Goal: Task Accomplishment & Management: Manage account settings

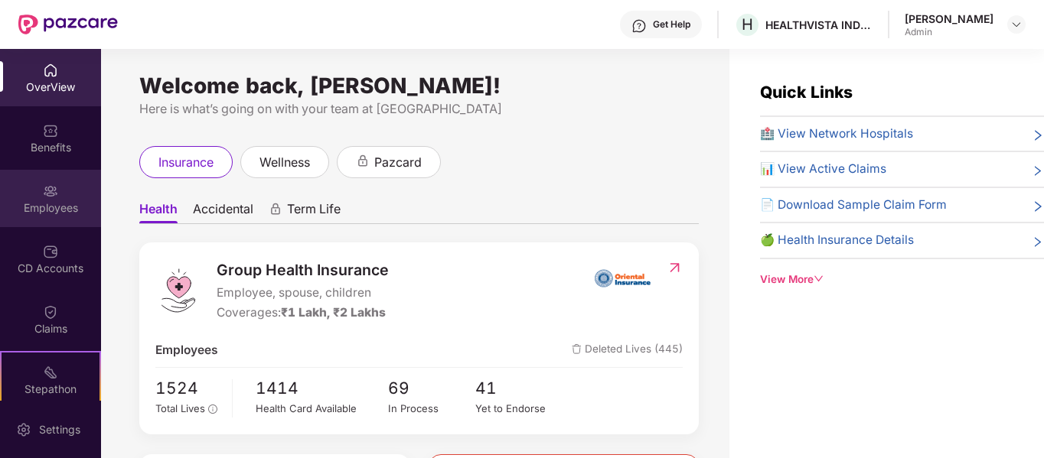
click at [51, 182] on div at bounding box center [50, 189] width 15 height 15
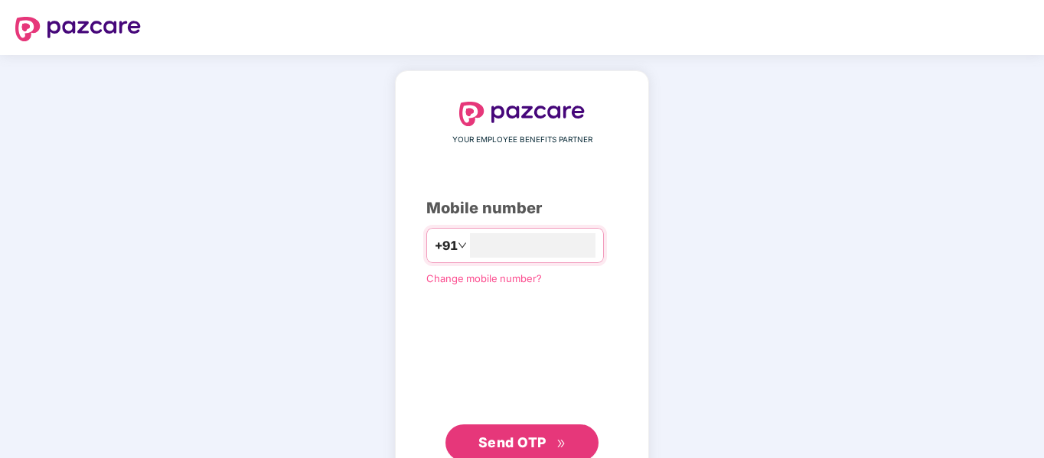
type input "**********"
click at [553, 436] on span "Send OTP" at bounding box center [522, 442] width 88 height 21
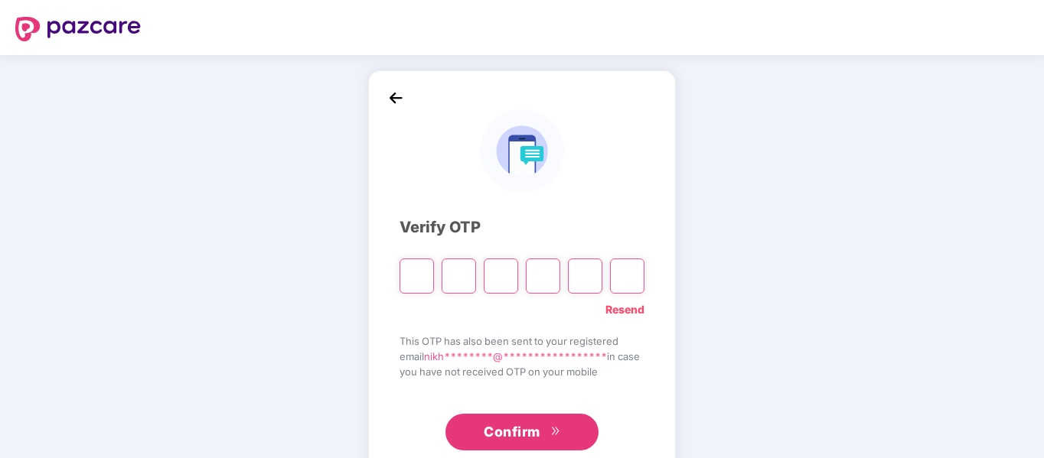
type input "*"
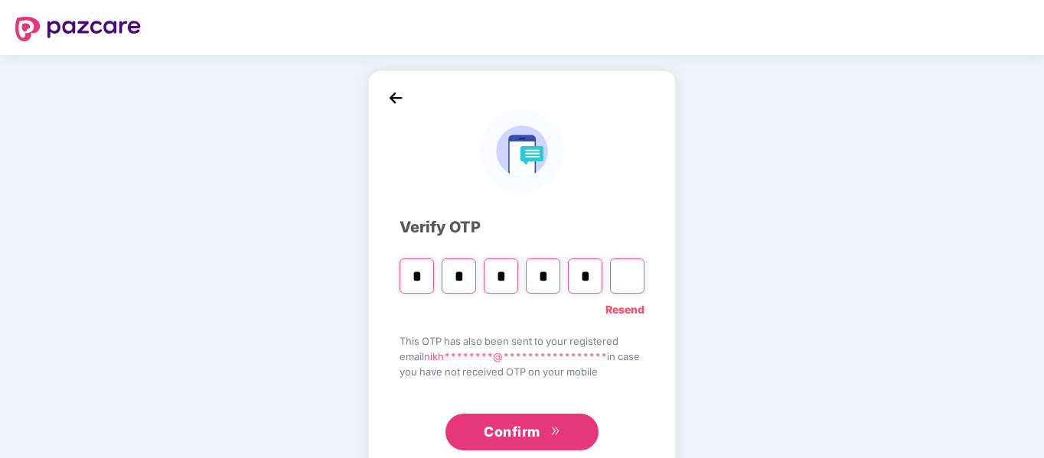
type input "*"
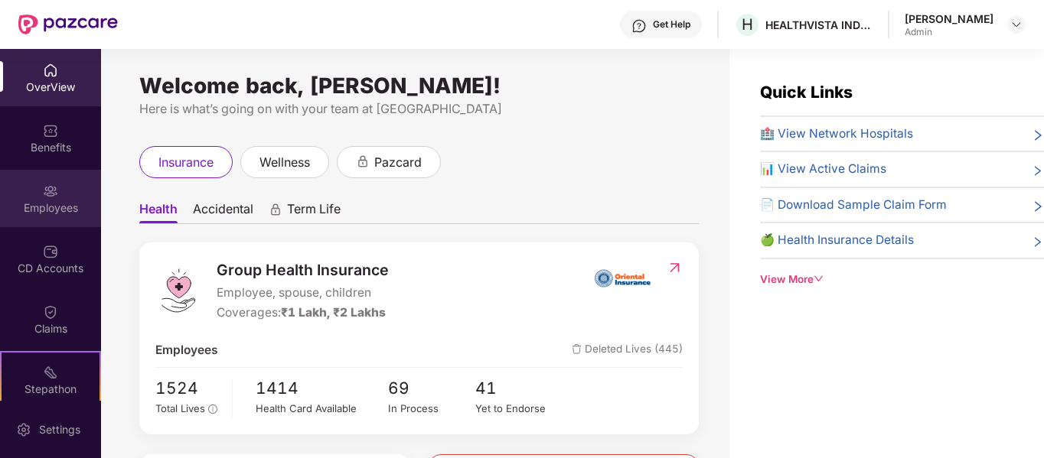
click at [47, 181] on div "Employees" at bounding box center [50, 198] width 101 height 57
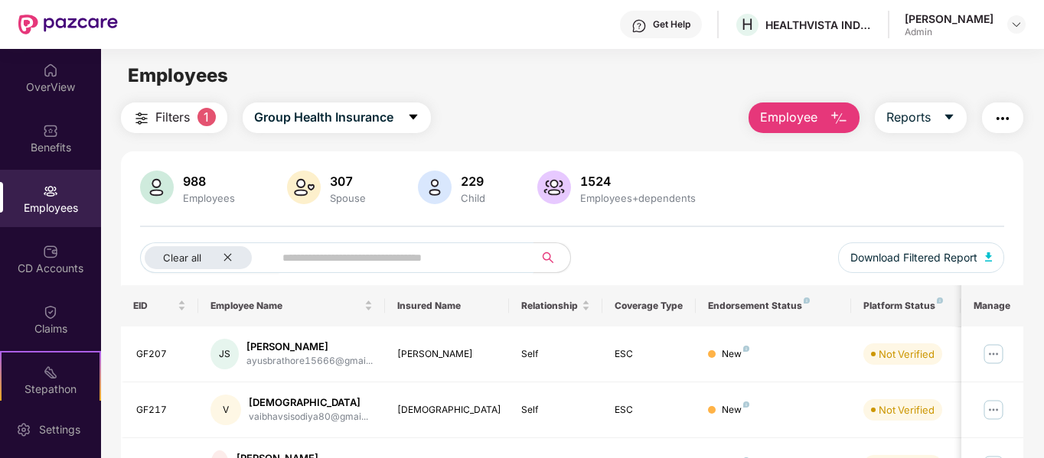
click at [354, 256] on input "text" at bounding box center [397, 257] width 231 height 23
type input "****"
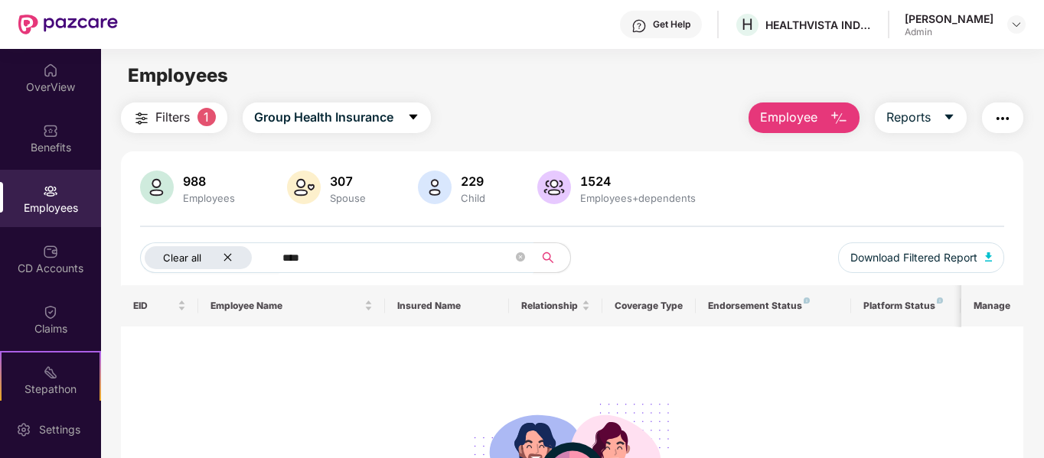
click at [227, 257] on icon "close" at bounding box center [228, 258] width 8 height 8
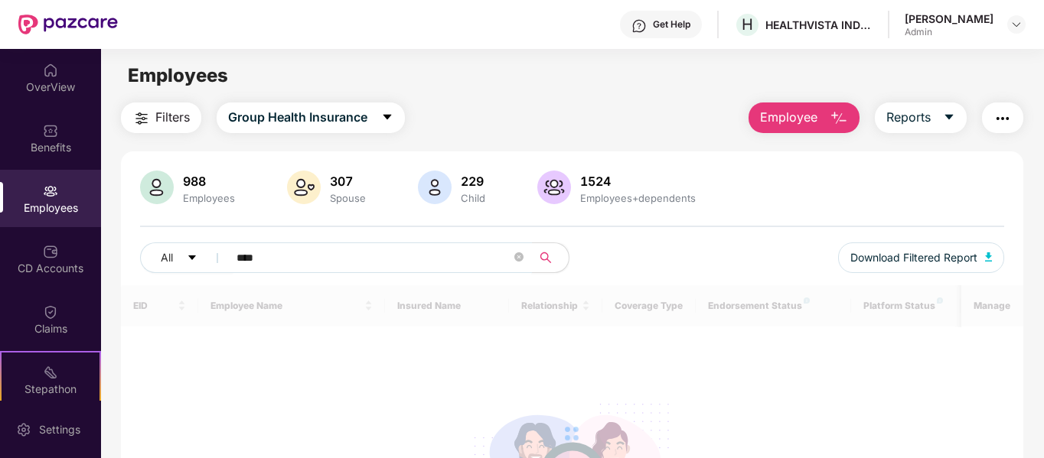
click at [254, 261] on input "****" at bounding box center [373, 257] width 275 height 23
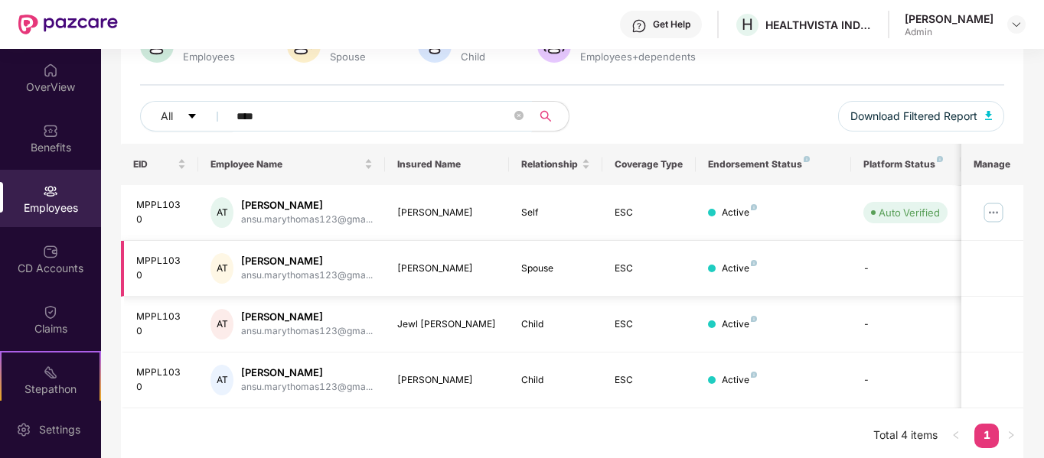
scroll to position [142, 0]
click at [989, 212] on img at bounding box center [993, 212] width 24 height 24
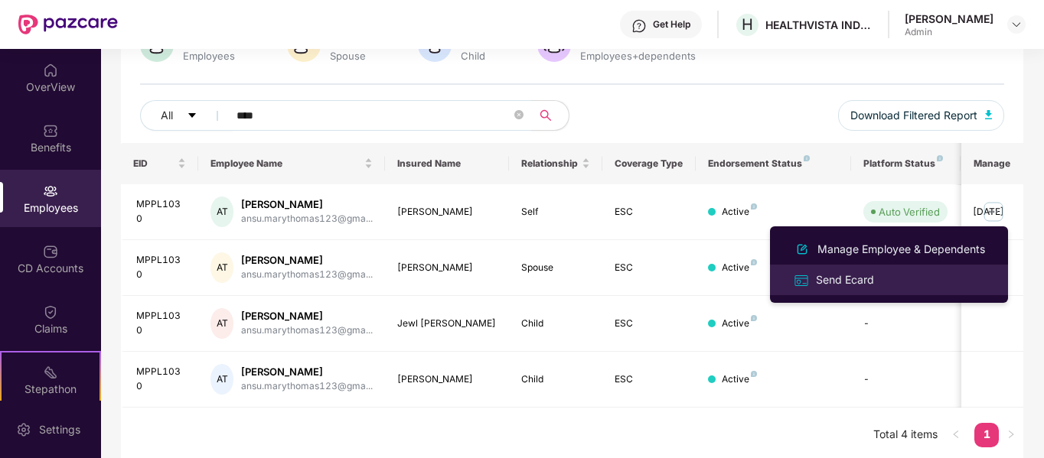
click at [858, 284] on div "Send Ecard" at bounding box center [845, 280] width 64 height 17
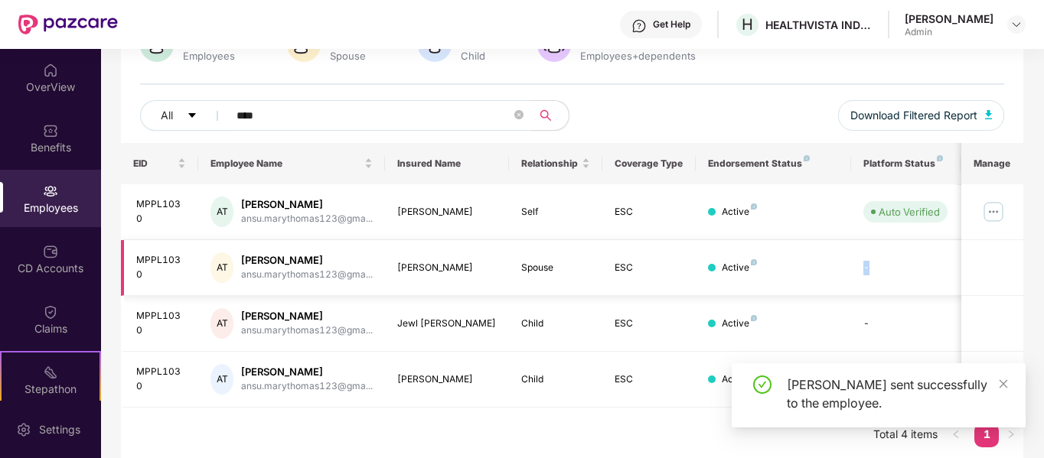
drag, startPoint x: 858, startPoint y: 284, endPoint x: 971, endPoint y: 272, distance: 113.9
click at [971, 272] on tr "MPPL1030 AT Ansu [PERSON_NAME] ansu.marythomas123@gma... [PERSON_NAME] Spouse E…" at bounding box center [618, 268] width 995 height 56
click at [993, 207] on img at bounding box center [993, 212] width 24 height 24
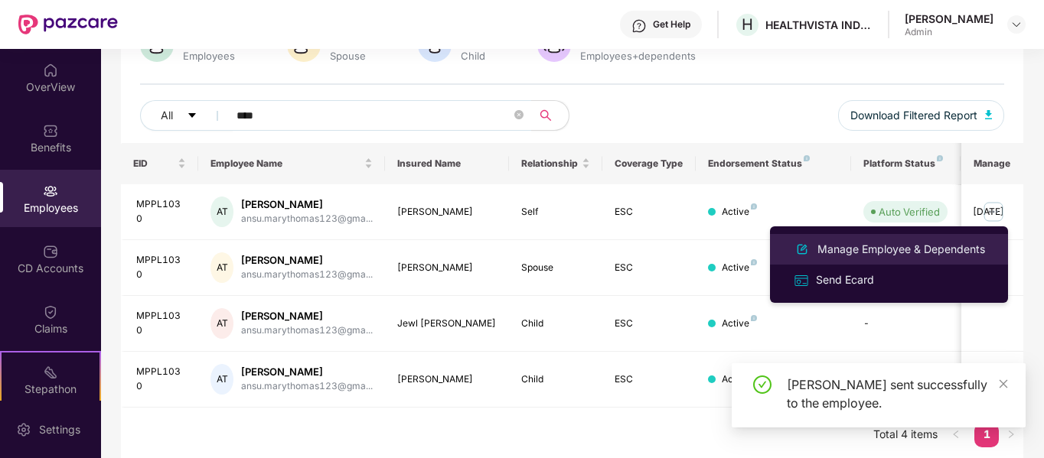
click at [898, 251] on div "Manage Employee & Dependents" at bounding box center [901, 249] width 174 height 17
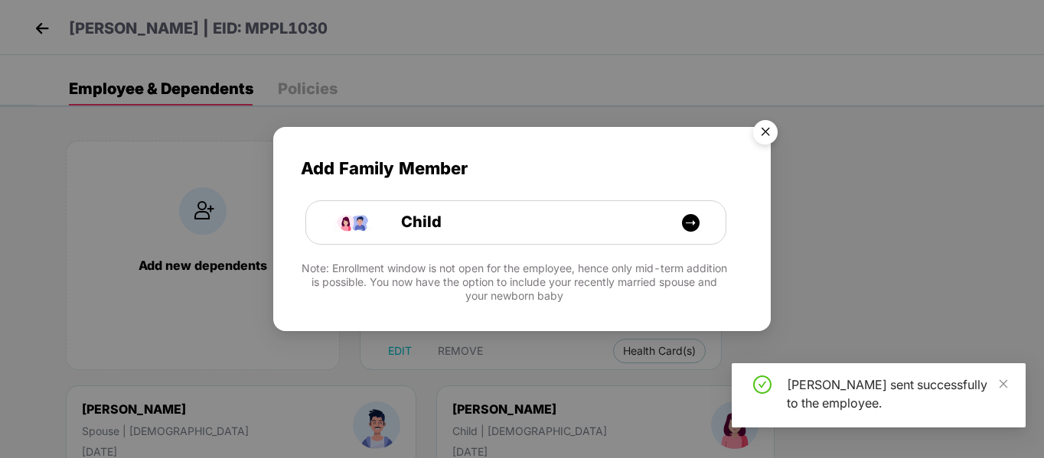
click at [763, 127] on img "Close" at bounding box center [765, 134] width 43 height 43
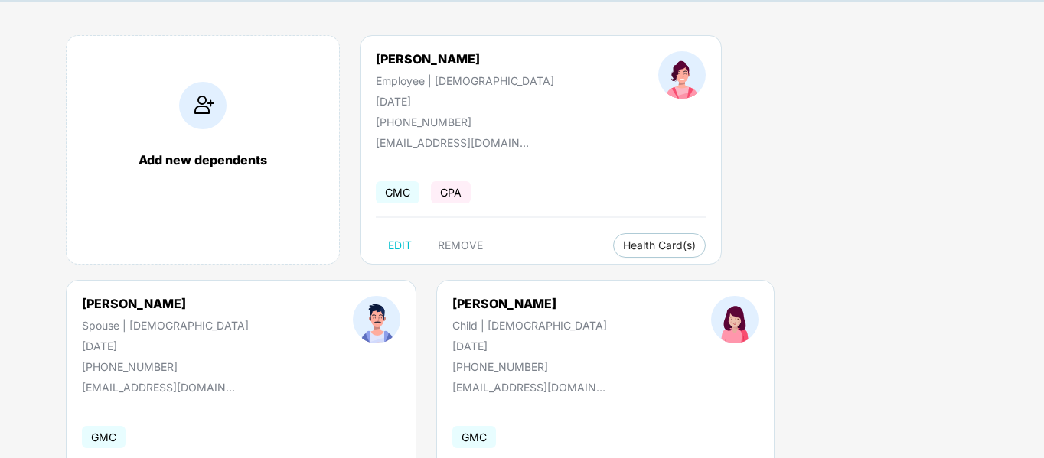
scroll to position [106, 0]
click at [623, 248] on span "Health Card(s)" at bounding box center [659, 245] width 73 height 8
click at [624, 281] on span "Health Insurance(ESC)" at bounding box center [628, 275] width 134 height 17
click at [922, 279] on span "Health Insurance(ESC)" at bounding box center [922, 275] width 134 height 17
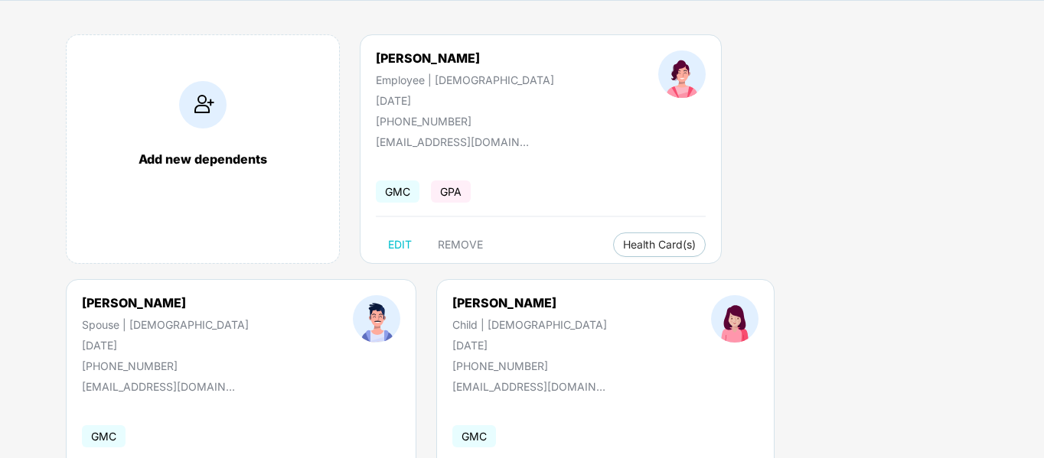
scroll to position [195, 0]
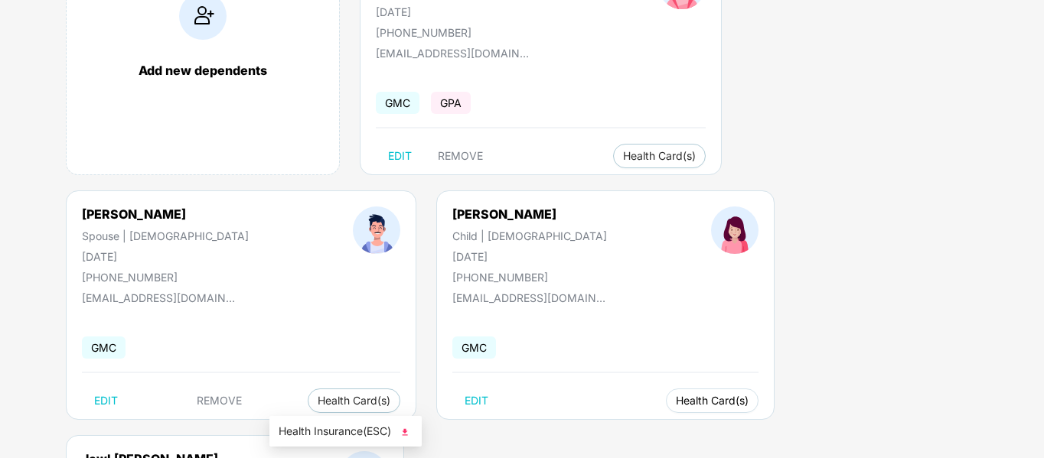
click at [676, 403] on span "Health Card(s)" at bounding box center [712, 401] width 73 height 8
click at [406, 429] on img at bounding box center [404, 432] width 15 height 15
click at [698, 432] on span "Health Insurance(ESC)" at bounding box center [645, 431] width 134 height 17
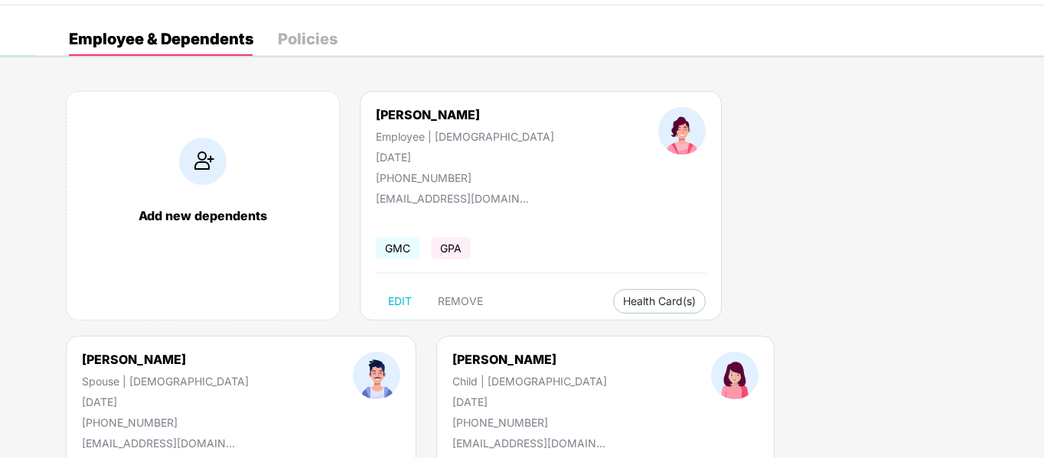
scroll to position [0, 0]
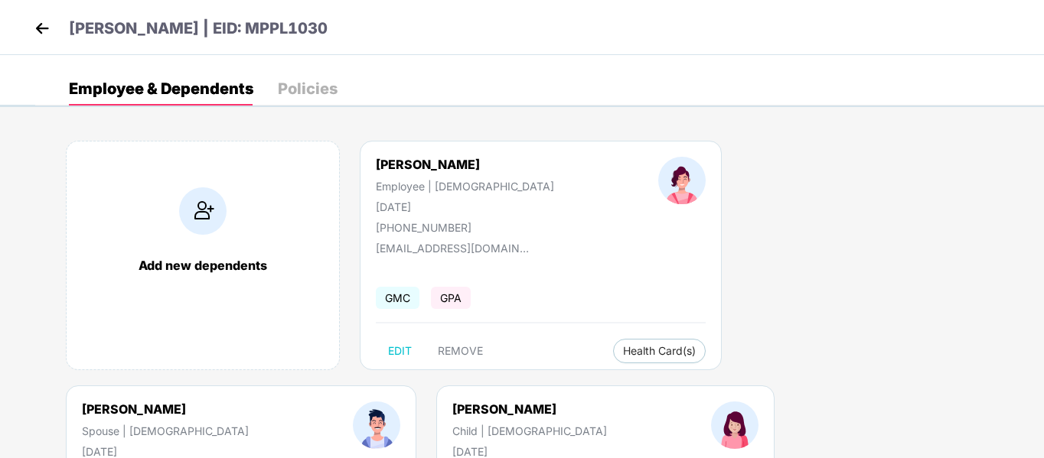
click at [44, 41] on header "[PERSON_NAME] | EID: MPPL1030" at bounding box center [179, 31] width 297 height 28
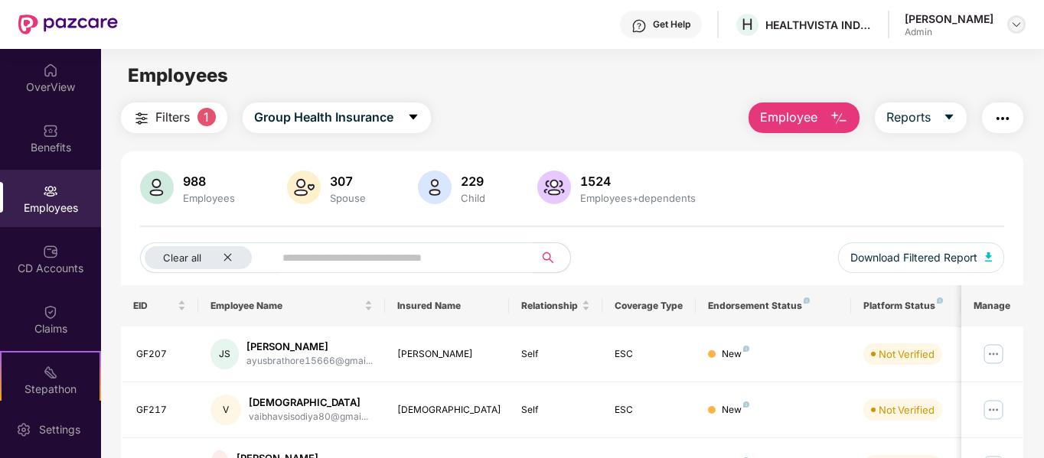
click at [1010, 22] on img at bounding box center [1016, 24] width 12 height 12
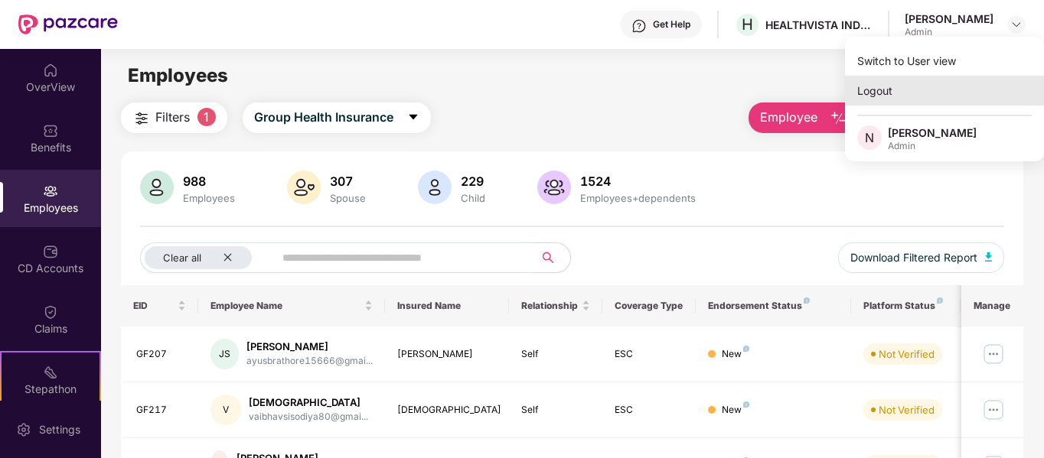
click at [872, 79] on div "Logout" at bounding box center [944, 91] width 199 height 30
